Goal: Task Accomplishment & Management: Complete application form

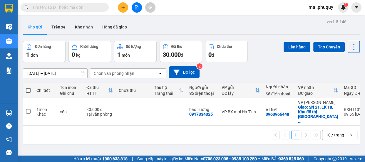
click at [124, 9] on icon "plus" at bounding box center [123, 7] width 4 height 4
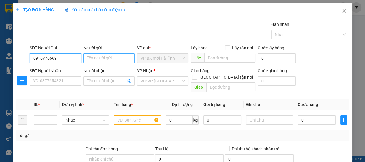
type input "0916776669"
click at [102, 60] on input "Người gửi" at bounding box center [109, 58] width 51 height 9
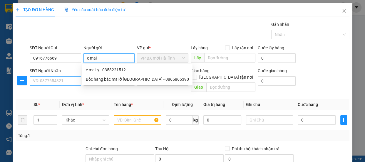
type input "c mai"
click at [53, 81] on input "SĐT Người Nhận" at bounding box center [55, 80] width 51 height 9
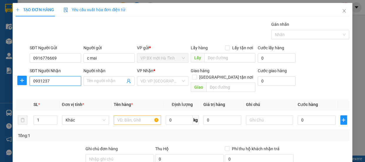
drag, startPoint x: 43, startPoint y: 82, endPoint x: 47, endPoint y: 82, distance: 3.8
click at [44, 82] on input "0931237" at bounding box center [55, 80] width 51 height 9
click at [53, 81] on input "0931237" at bounding box center [55, 80] width 51 height 9
type input "0931237555"
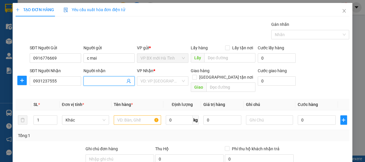
click at [102, 84] on input "Người nhận" at bounding box center [106, 81] width 39 height 6
type input "em dũng"
click at [168, 80] on input "search" at bounding box center [161, 81] width 40 height 9
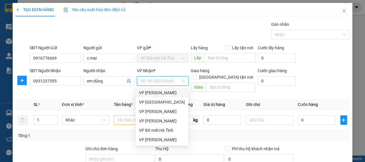
drag, startPoint x: 156, startPoint y: 91, endPoint x: 166, endPoint y: 91, distance: 10.0
click at [156, 92] on div "VP [PERSON_NAME]" at bounding box center [162, 93] width 46 height 6
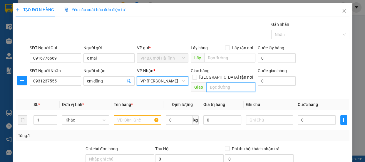
click at [213, 83] on input "text" at bounding box center [231, 87] width 49 height 9
type input "B"
type input "Bx [GEOGRAPHIC_DATA]"
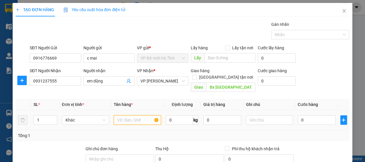
click at [129, 116] on input "text" at bounding box center [137, 120] width 47 height 9
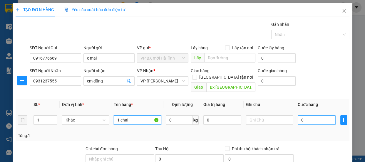
type input "1 chai"
type input "3"
type input "30"
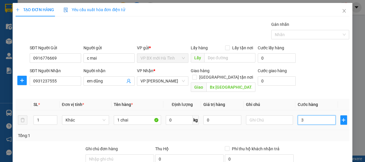
type input "30"
type input "30.000"
click at [301, 120] on td "30.000" at bounding box center [317, 121] width 43 height 20
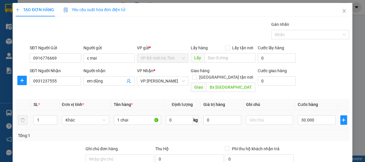
scroll to position [73, 0]
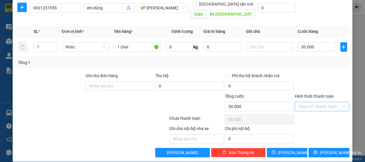
click at [305, 102] on input "Hình thức thanh toán" at bounding box center [321, 106] width 44 height 9
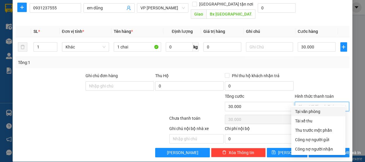
click at [305, 111] on div "Tại văn phòng" at bounding box center [318, 112] width 47 height 6
type input "0"
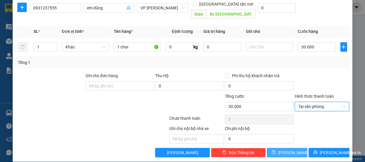
click at [289, 150] on span "[PERSON_NAME]" at bounding box center [293, 153] width 31 height 6
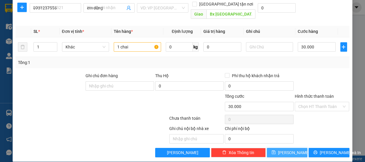
type input "0"
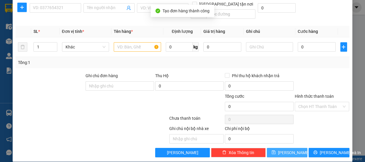
scroll to position [0, 0]
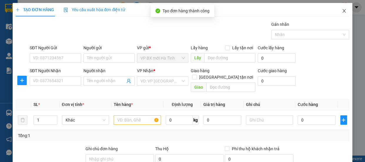
click at [342, 11] on icon "close" at bounding box center [344, 11] width 5 height 5
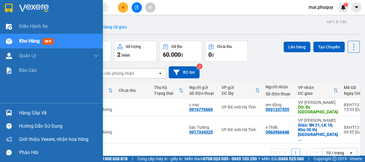
drag, startPoint x: 11, startPoint y: 36, endPoint x: 111, endPoint y: 24, distance: 100.7
click at [11, 36] on div at bounding box center [9, 41] width 10 height 10
click at [6, 42] on img at bounding box center [9, 41] width 6 height 6
